Goal: Understand process/instructions: Learn how to perform a task or action

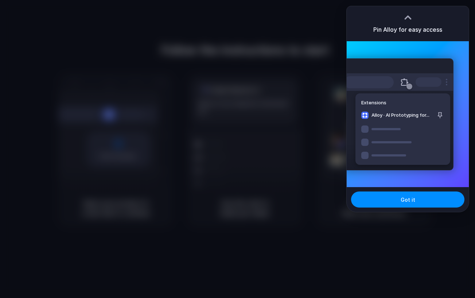
click at [412, 17] on div at bounding box center [407, 17] width 11 height 11
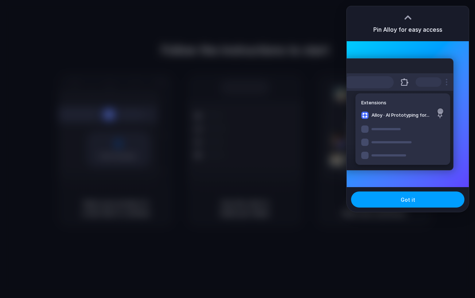
click at [408, 200] on span "Got it" at bounding box center [408, 200] width 15 height 8
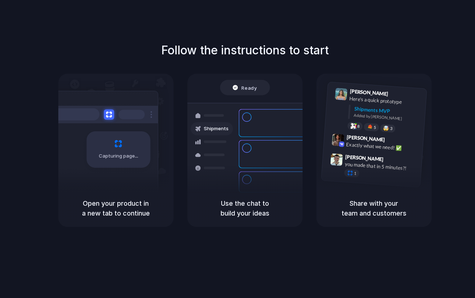
click at [126, 150] on div "Capturing page" at bounding box center [118, 149] width 64 height 36
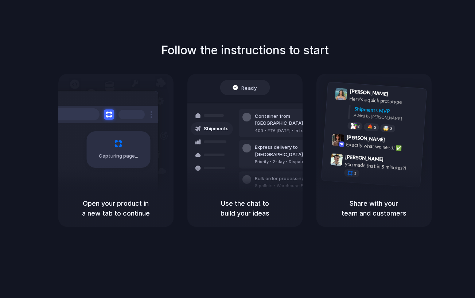
click at [120, 212] on h5 "Open your product in a new tab to continue" at bounding box center [116, 208] width 98 height 20
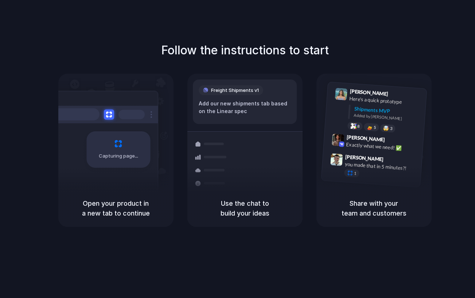
click at [214, 103] on div "Add our new shipments tab based on the Linear spec" at bounding box center [245, 107] width 92 height 15
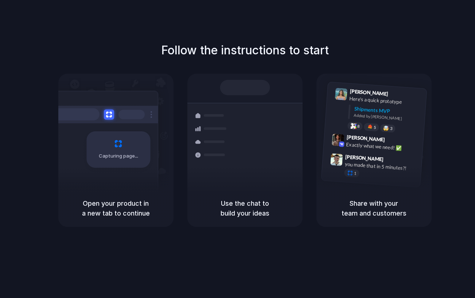
click at [223, 92] on div at bounding box center [245, 87] width 50 height 15
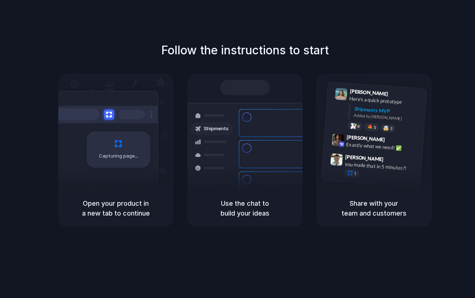
click at [258, 217] on h5 "Use the chat to build your ideas" at bounding box center [245, 208] width 98 height 20
click at [374, 108] on div "Shipments MVP" at bounding box center [387, 111] width 67 height 12
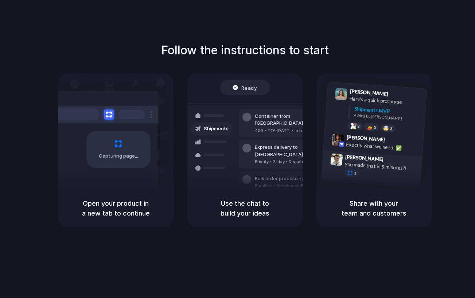
click at [365, 163] on div "you made that in 5 minutes?!" at bounding box center [381, 166] width 73 height 12
click at [370, 210] on h5 "Share with your team and customers" at bounding box center [374, 208] width 98 height 20
